Goal: Task Accomplishment & Management: Complete application form

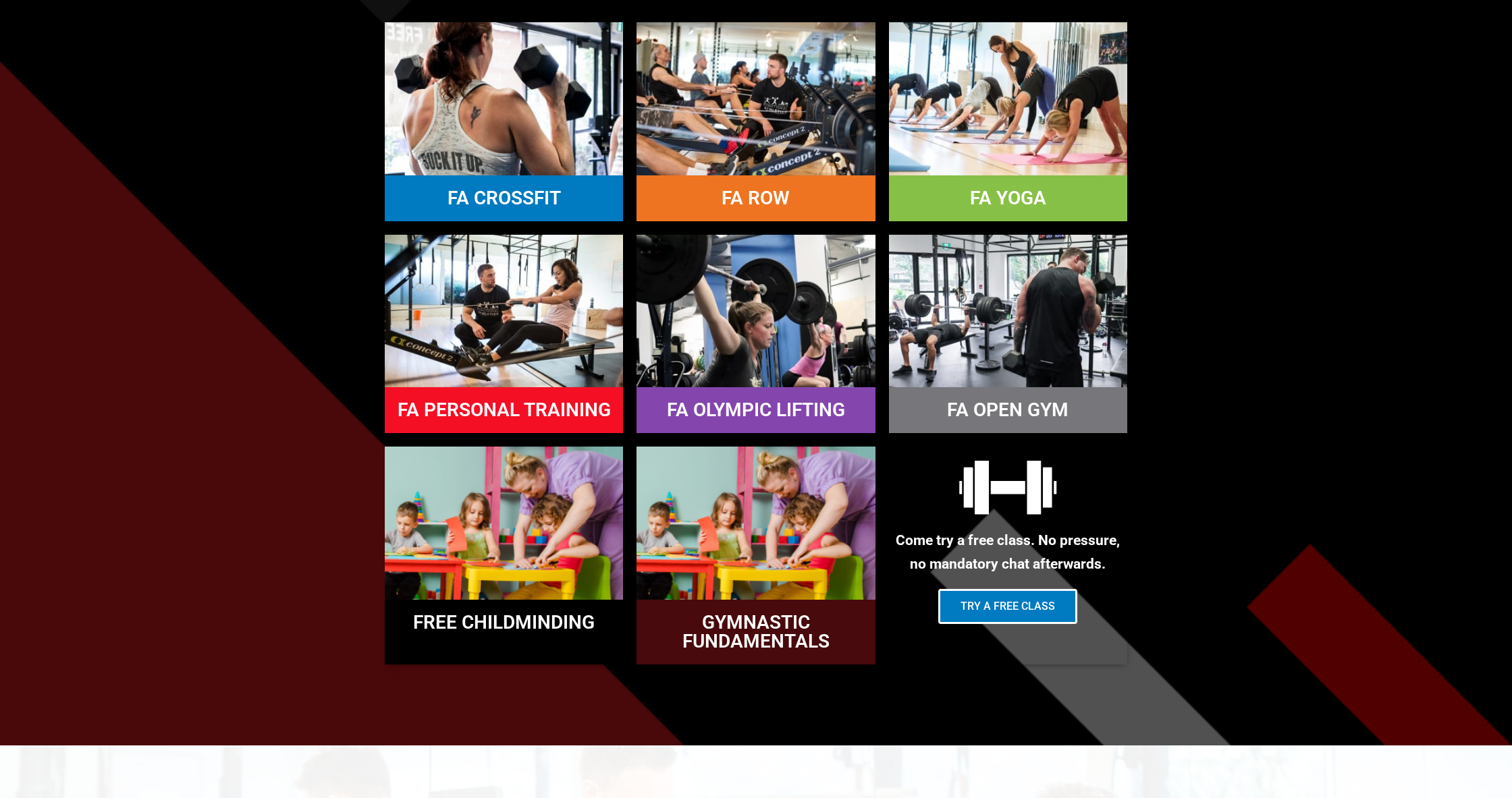
scroll to position [1430, 0]
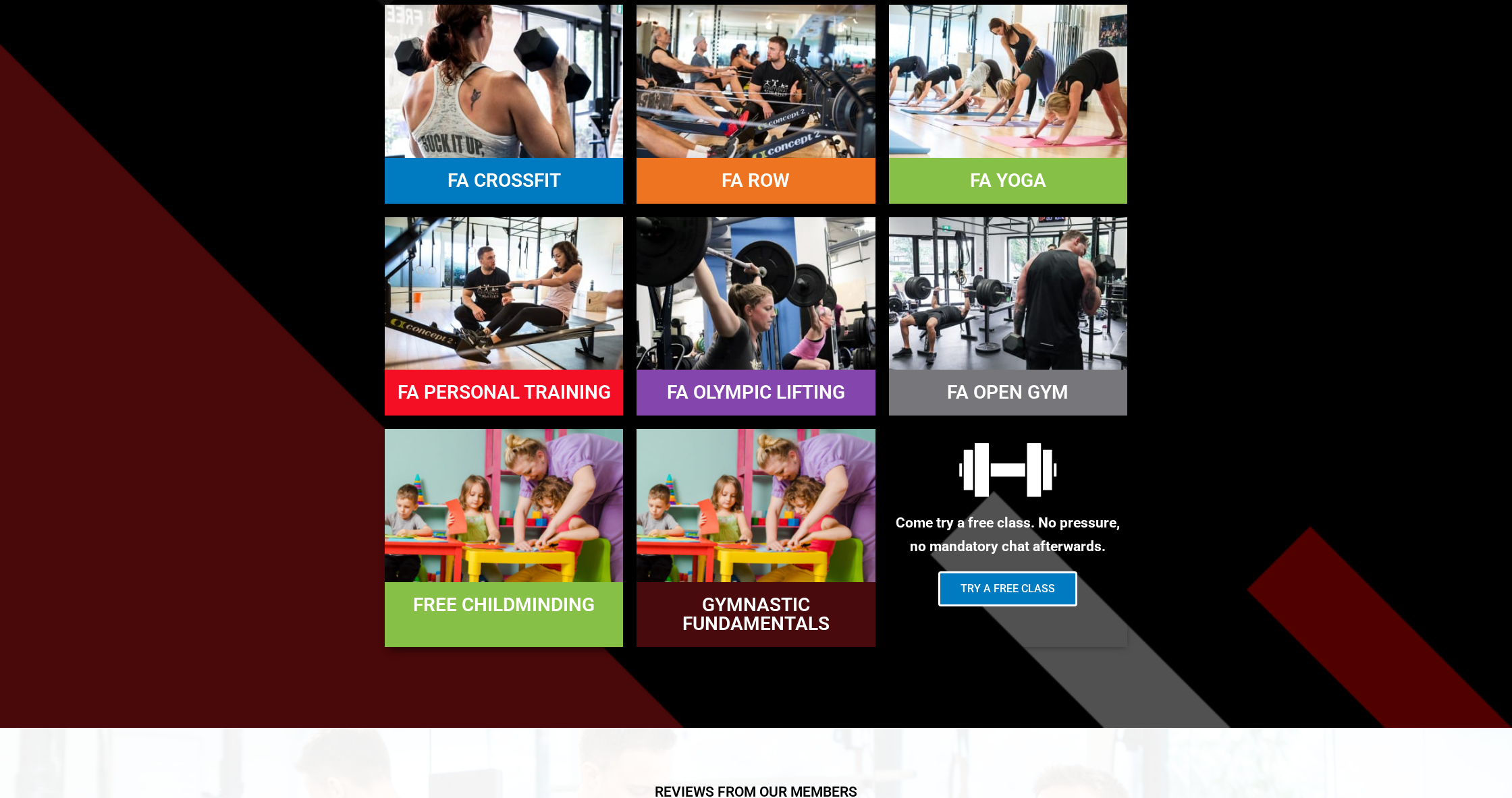
click at [472, 598] on link "FREE CHILDMINDING" at bounding box center [504, 604] width 181 height 22
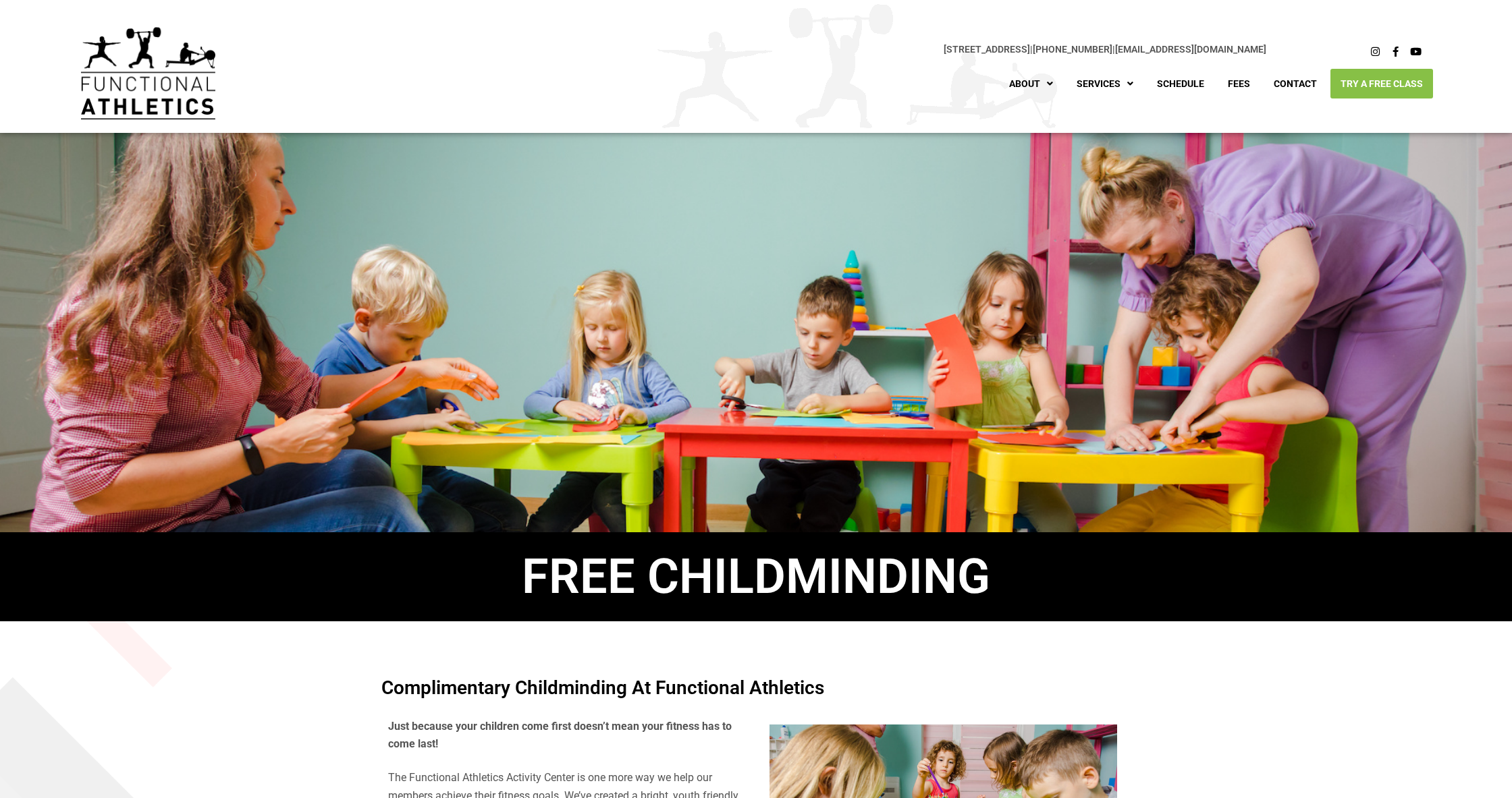
click at [1391, 90] on link "Try A Free Class" at bounding box center [1382, 83] width 102 height 30
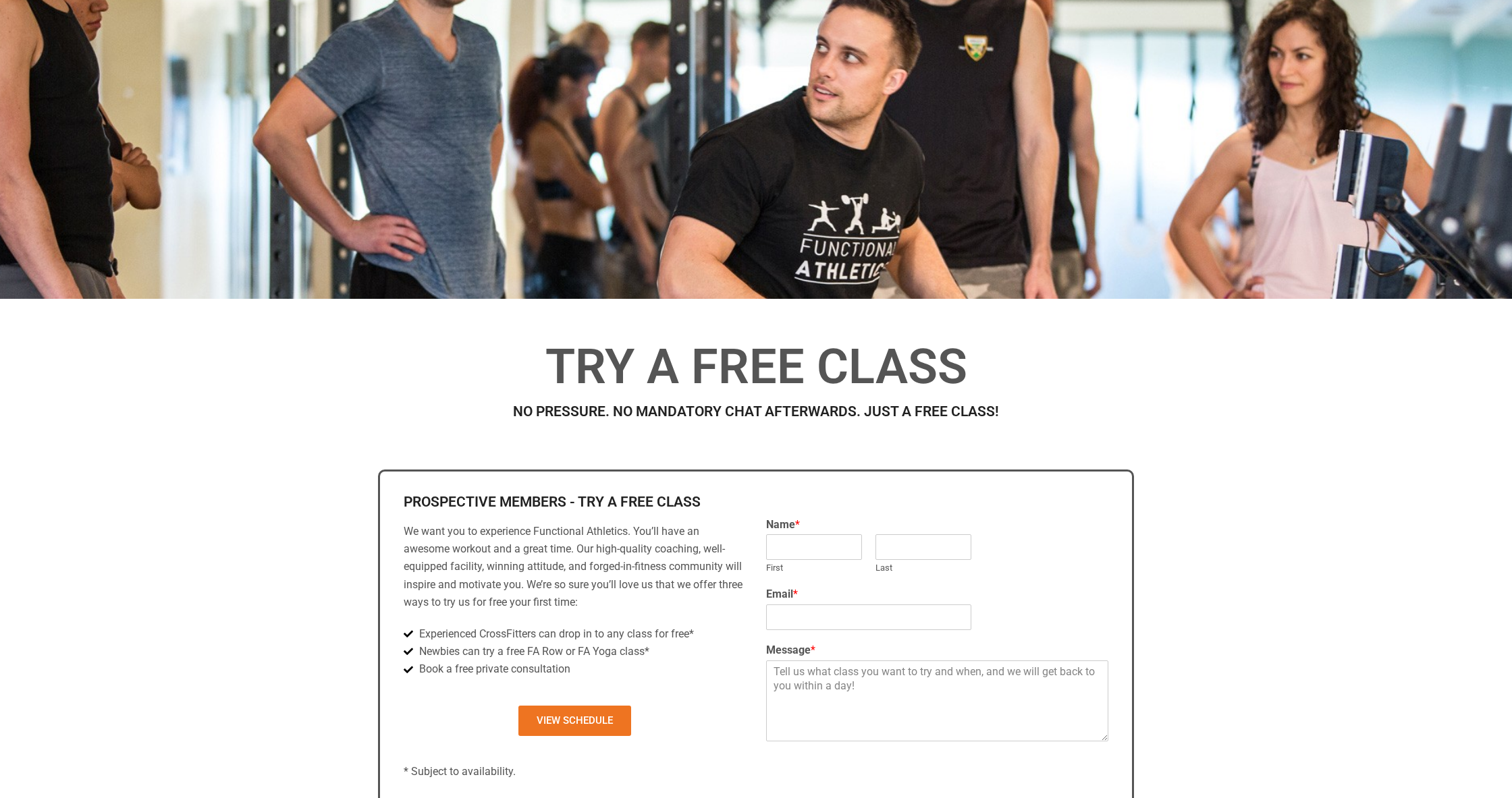
scroll to position [282, 0]
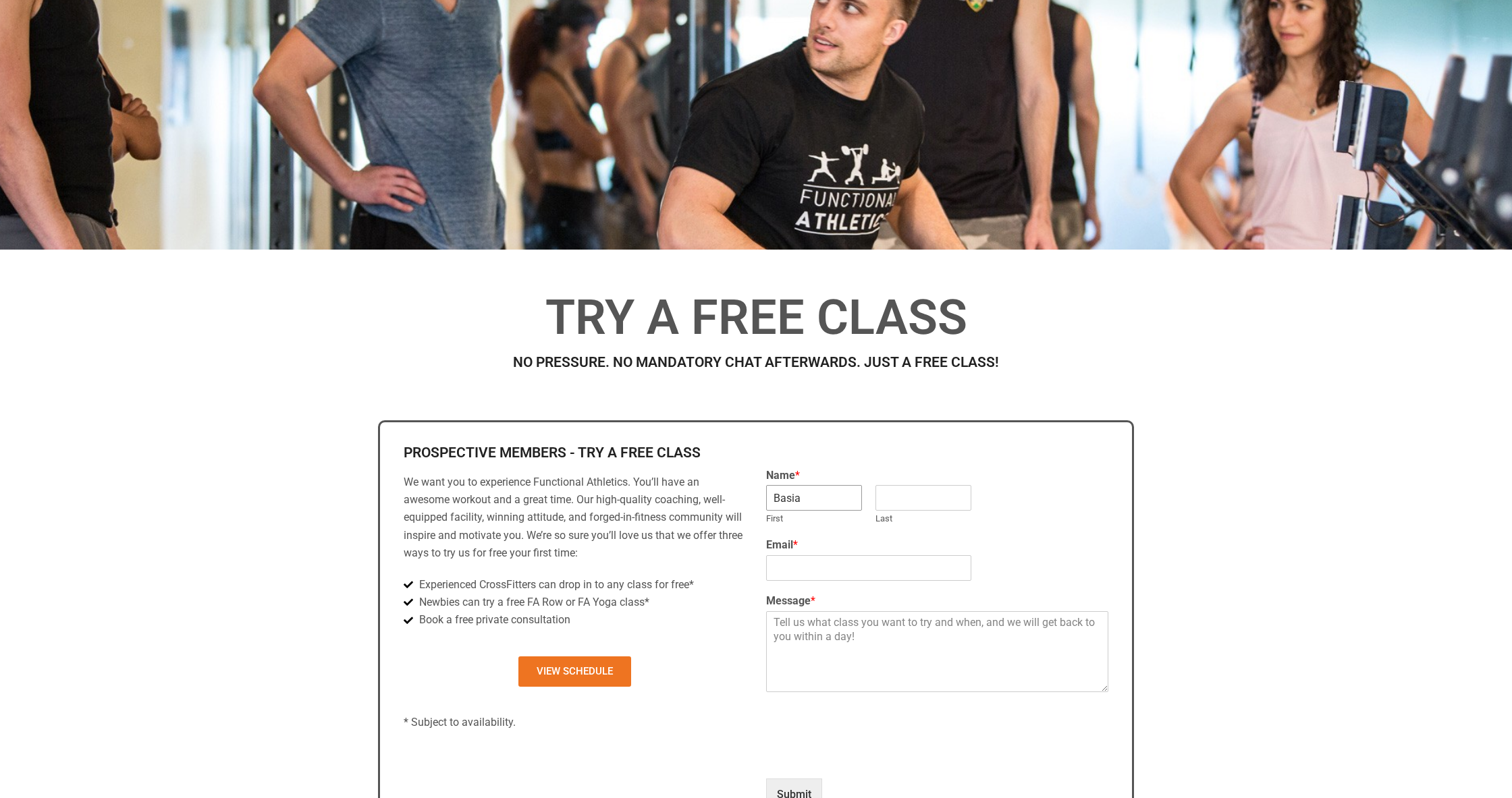
type input "Basia"
type input "Hamata"
type input "basiapajerski@gmail.com"
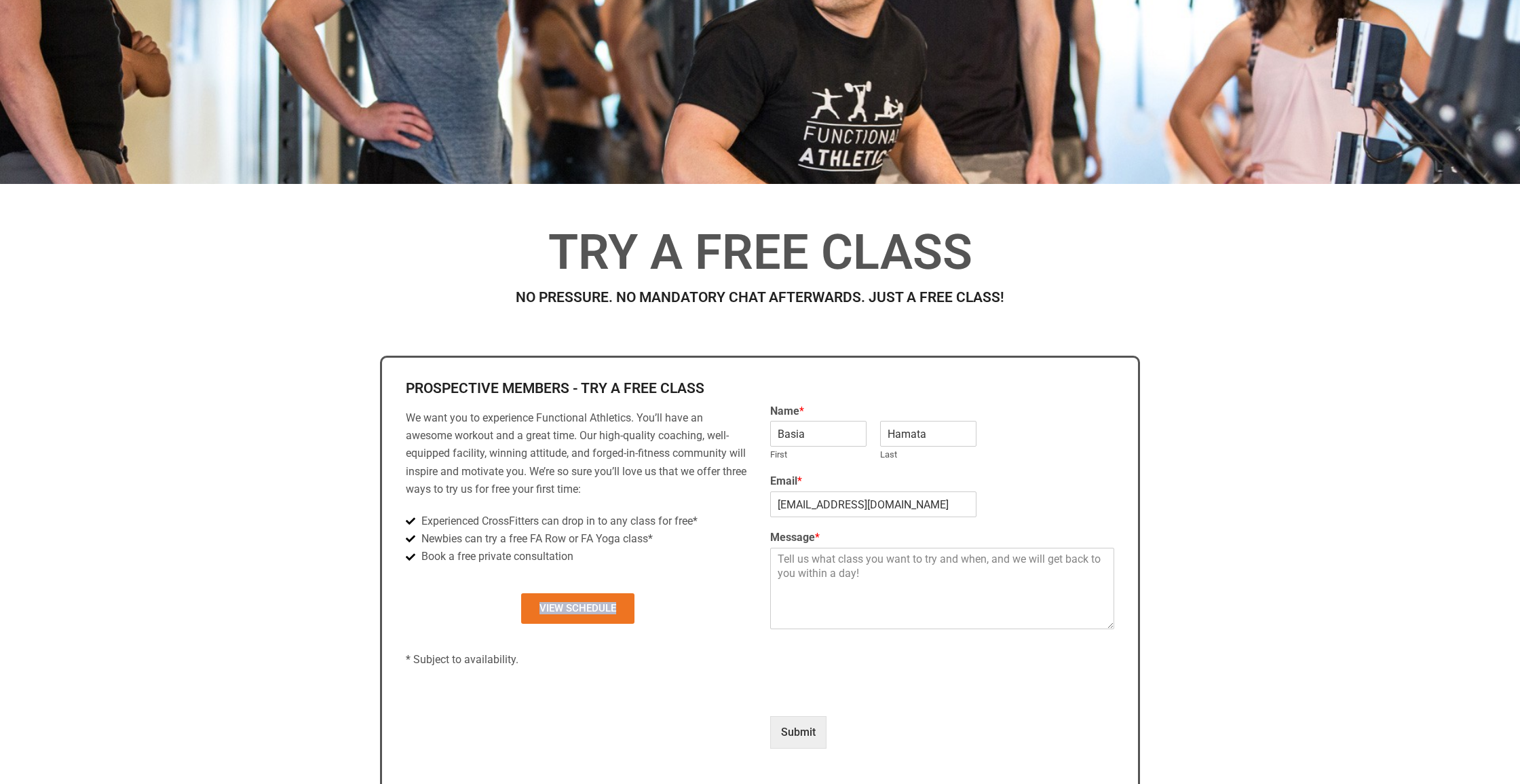
scroll to position [344, 0]
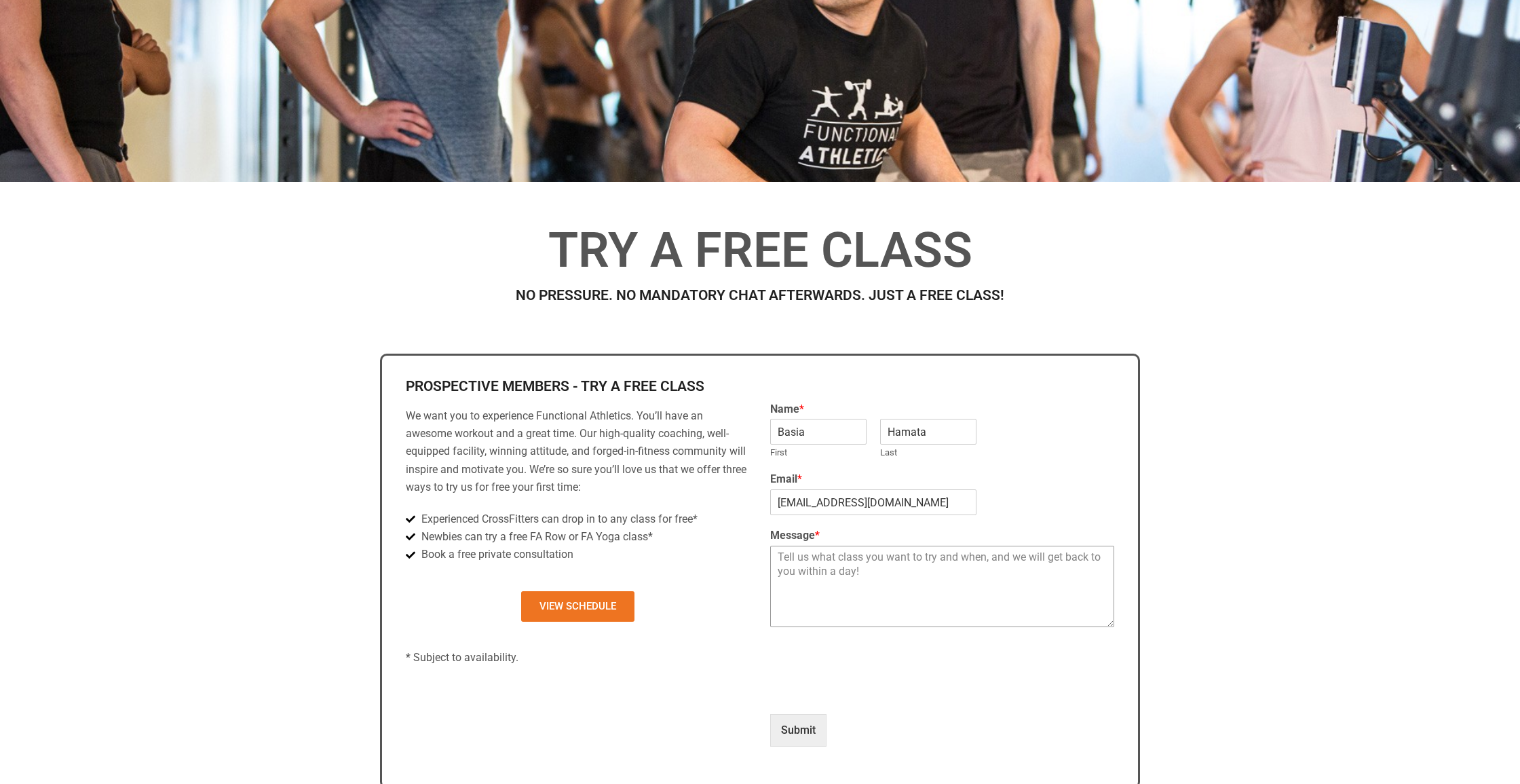
click at [861, 570] on textarea "Message *" at bounding box center [942, 586] width 344 height 81
type textarea "Hello, I'm hoping to try your 9:20 class on aug 18 with my 19 month old for chi…"
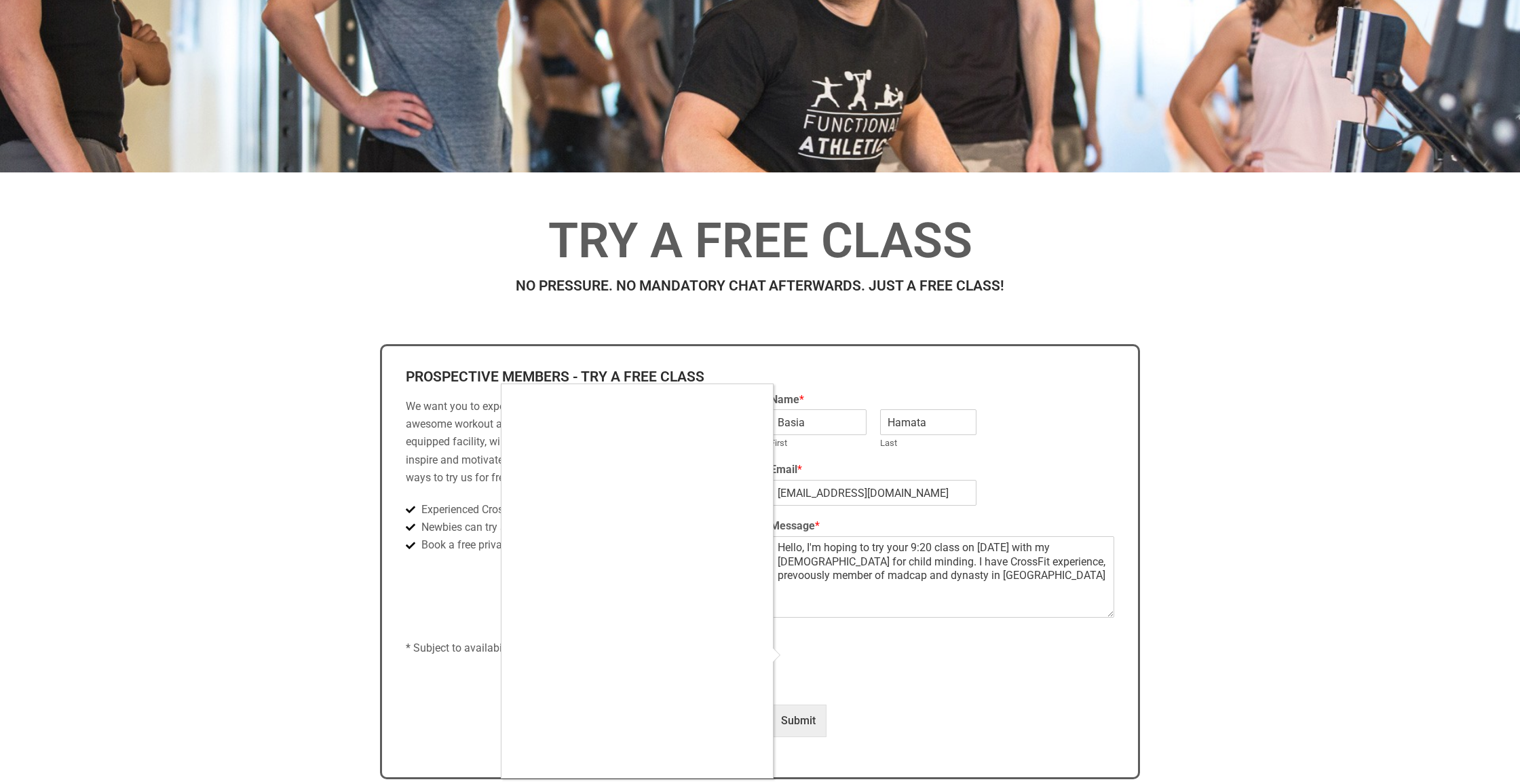
scroll to position [357, 0]
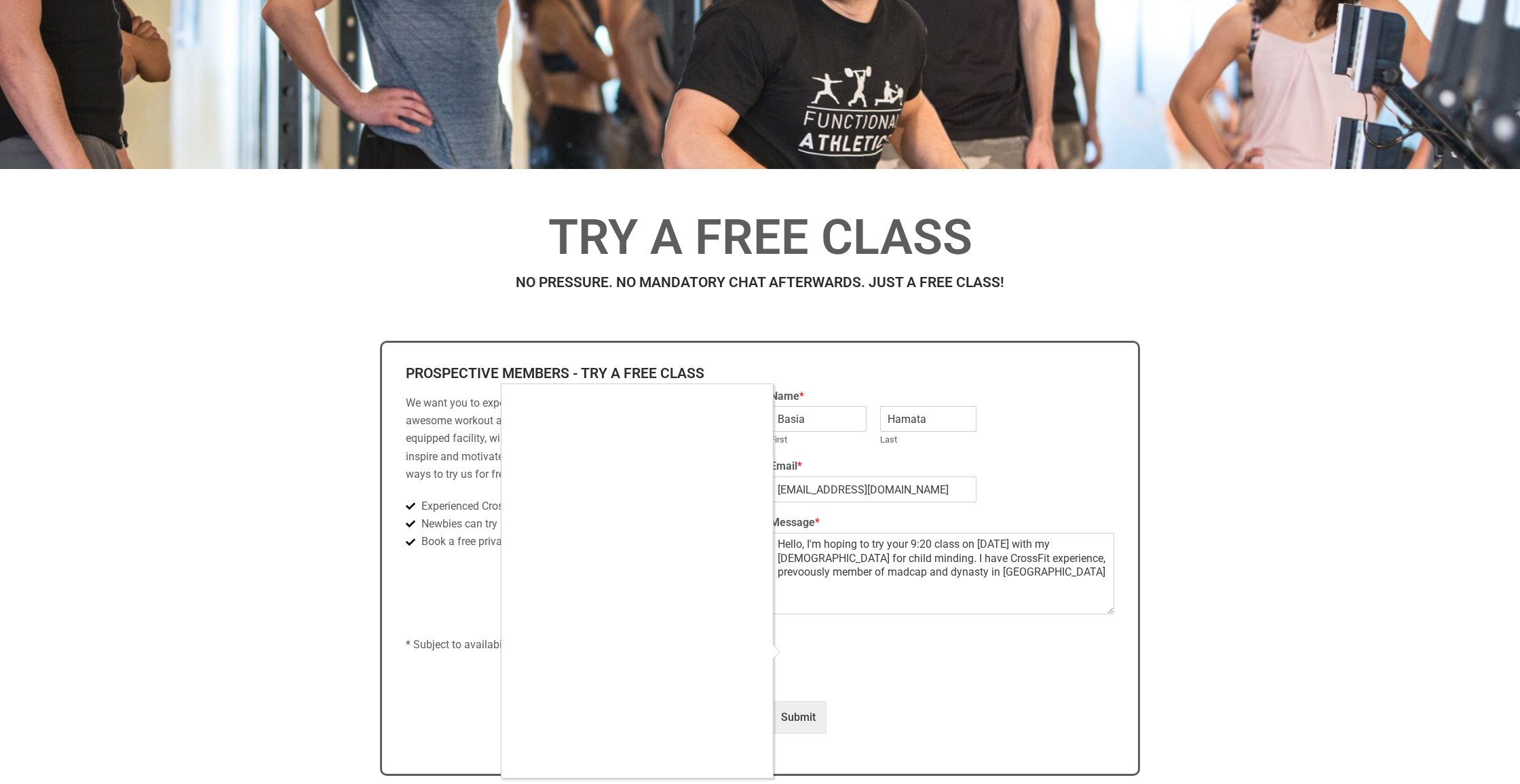
type input "1"
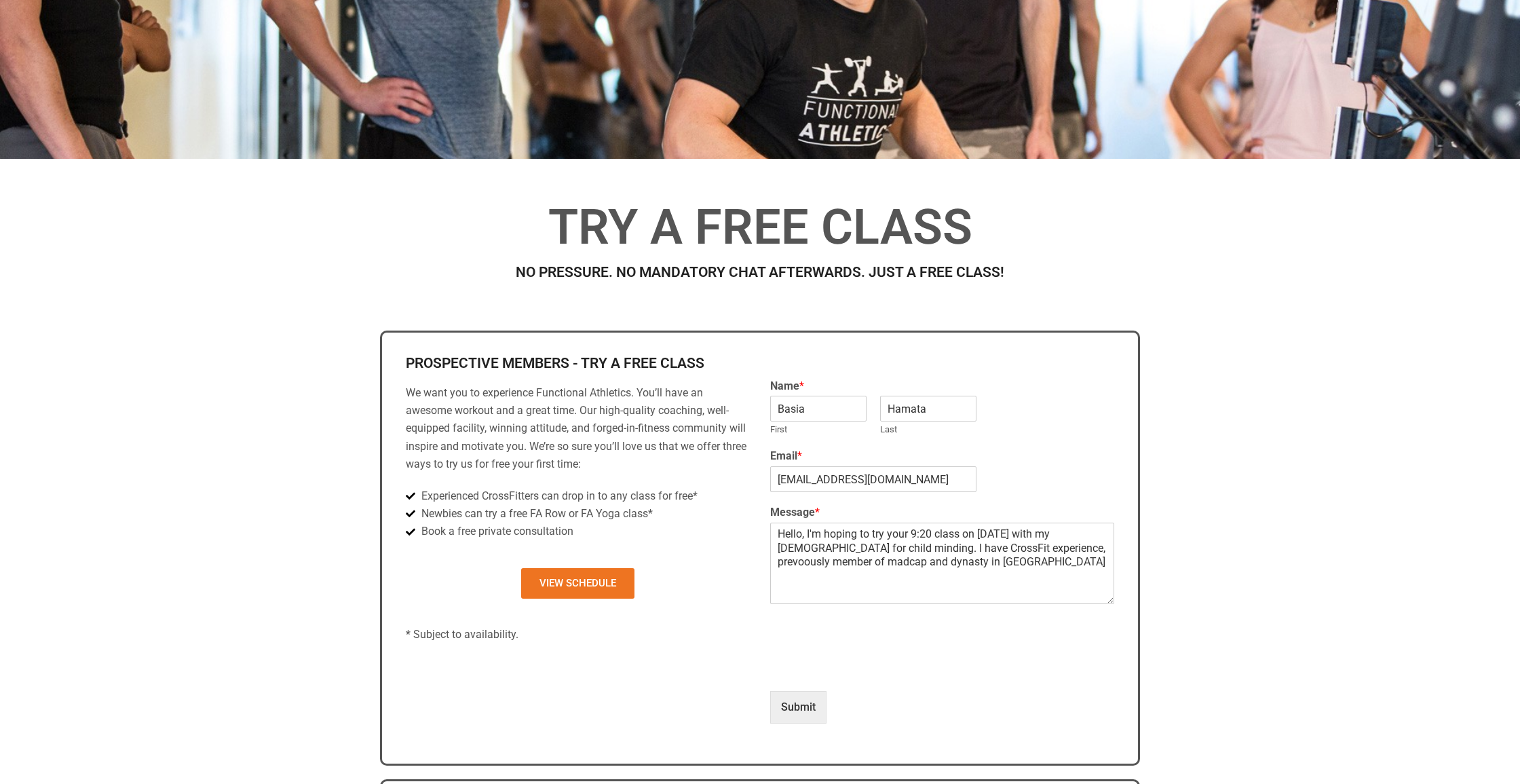
scroll to position [370, 0]
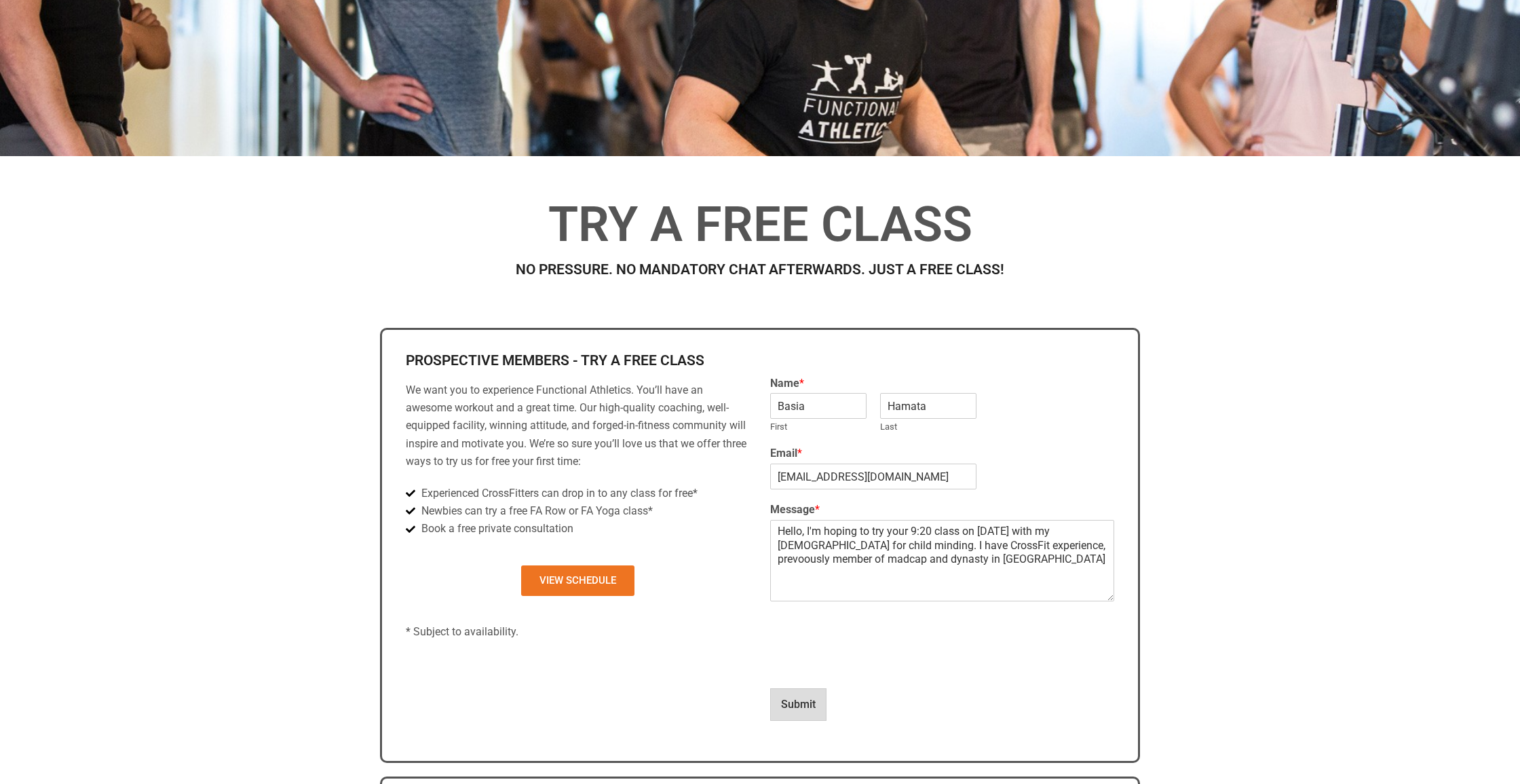
click at [807, 695] on button "Submit" at bounding box center [799, 705] width 56 height 33
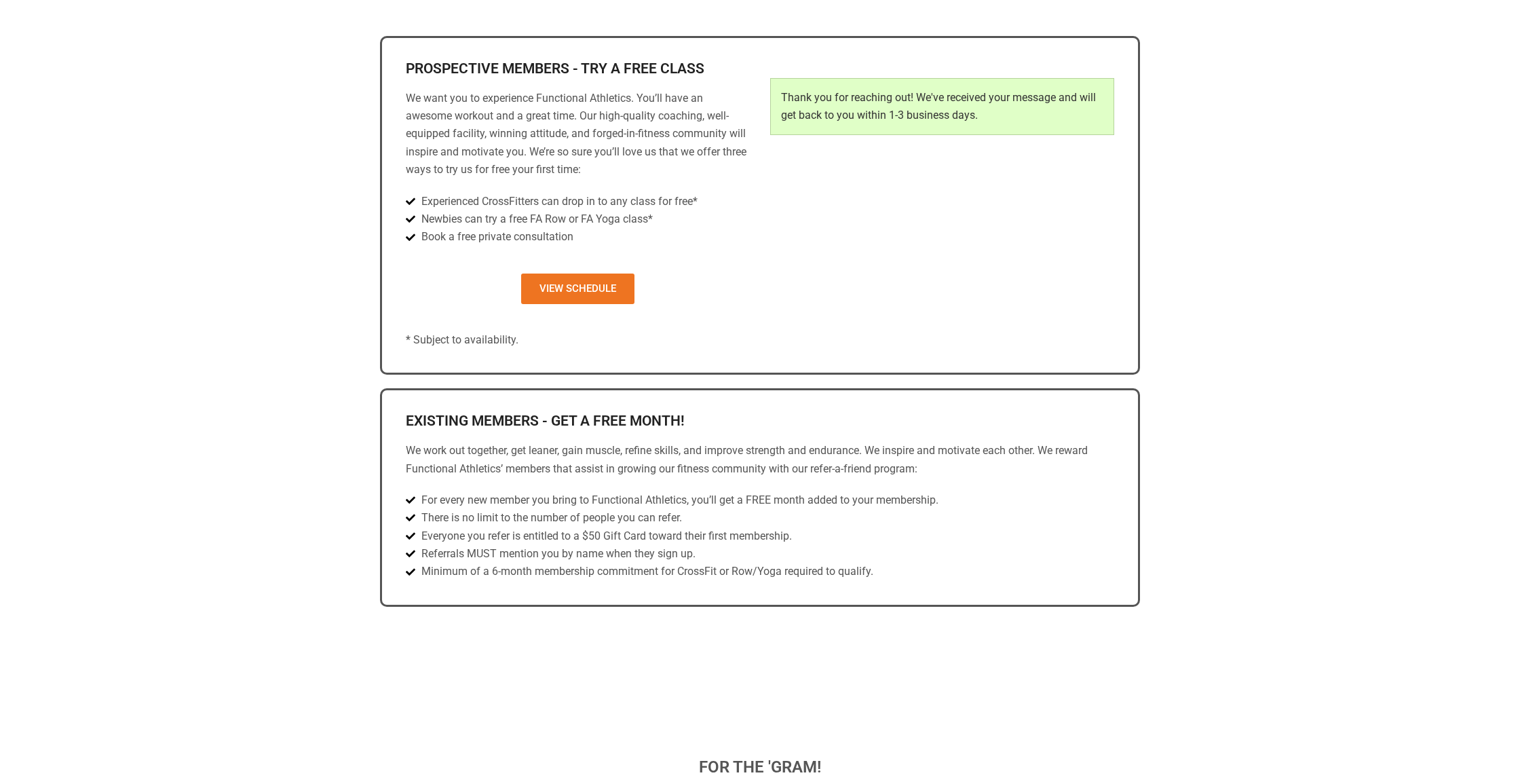
scroll to position [671, 0]
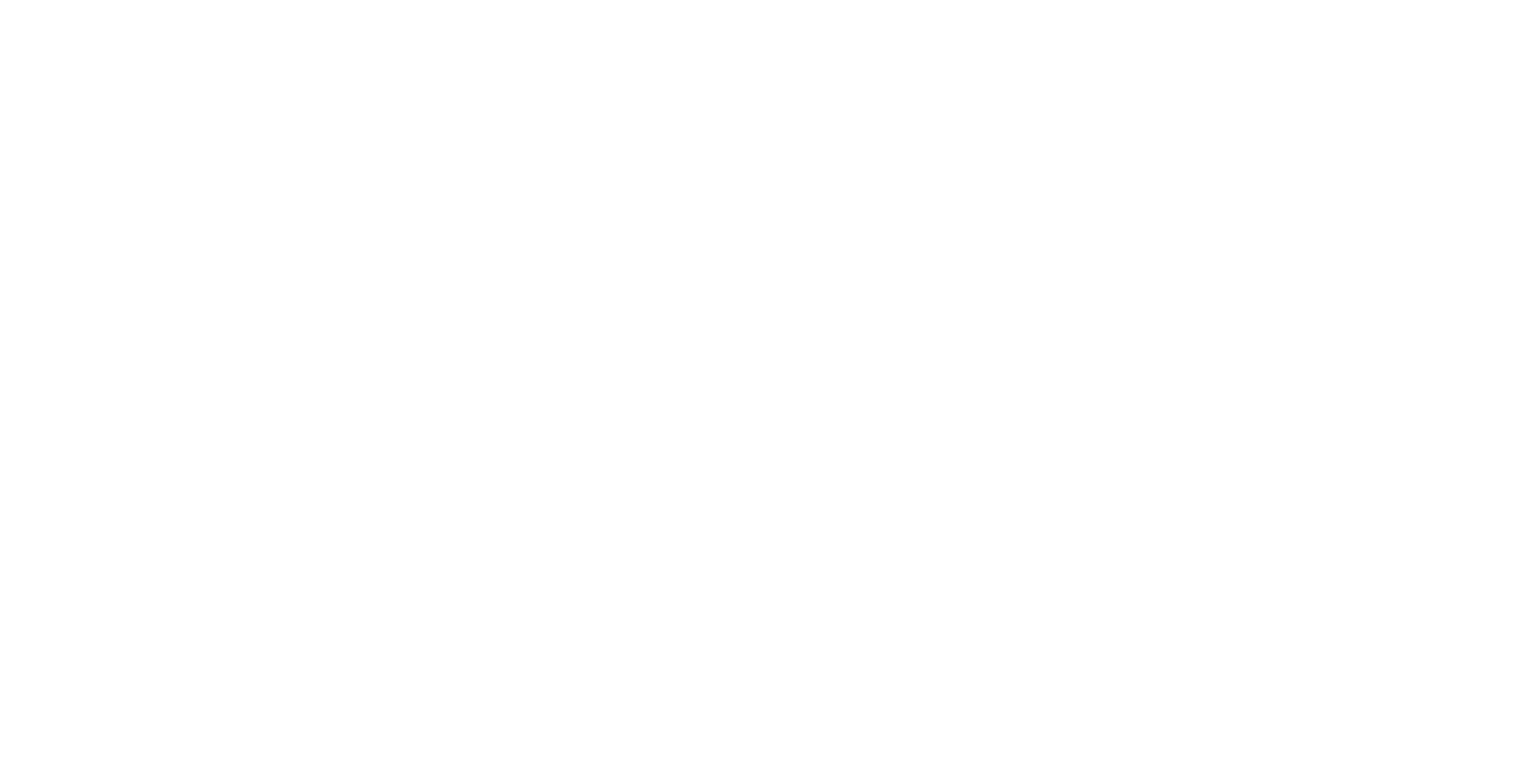
scroll to position [668, 0]
